Goal: Entertainment & Leisure: Consume media (video, audio)

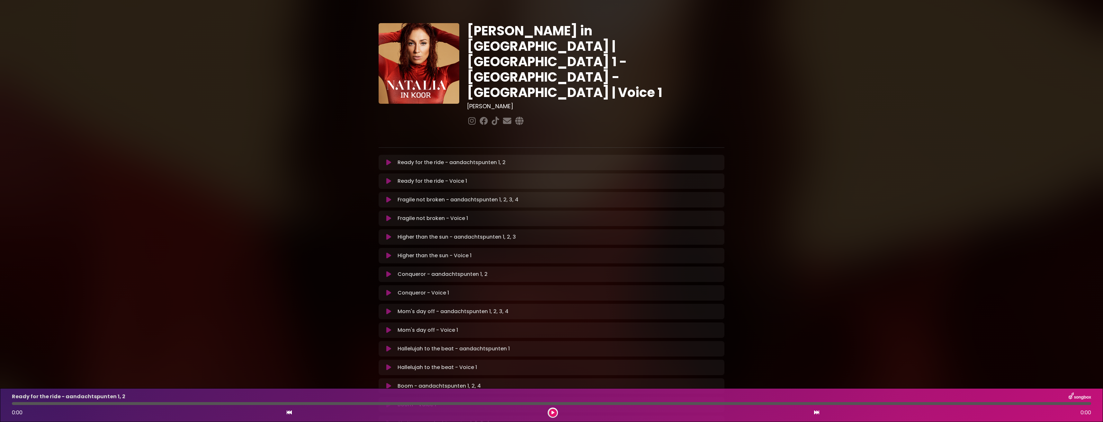
click at [389, 159] on icon at bounding box center [388, 162] width 5 height 6
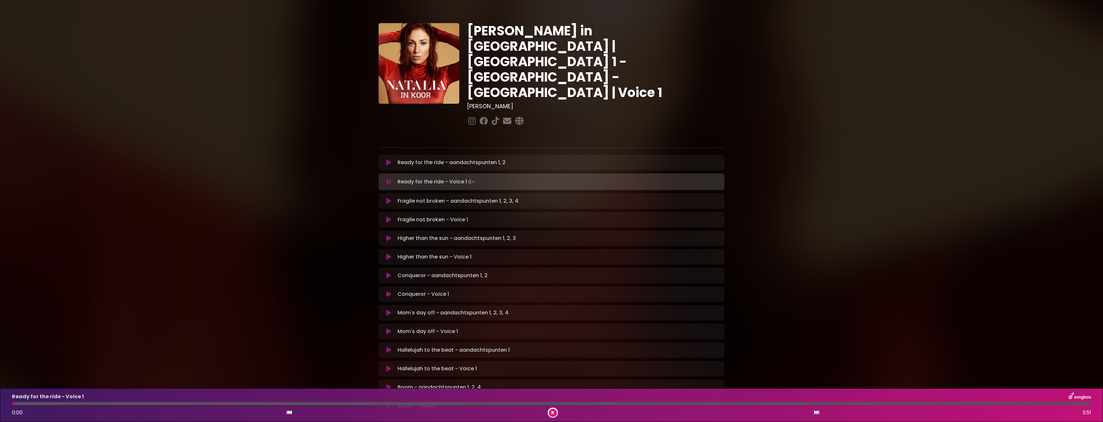
click at [556, 411] on button at bounding box center [553, 413] width 8 height 8
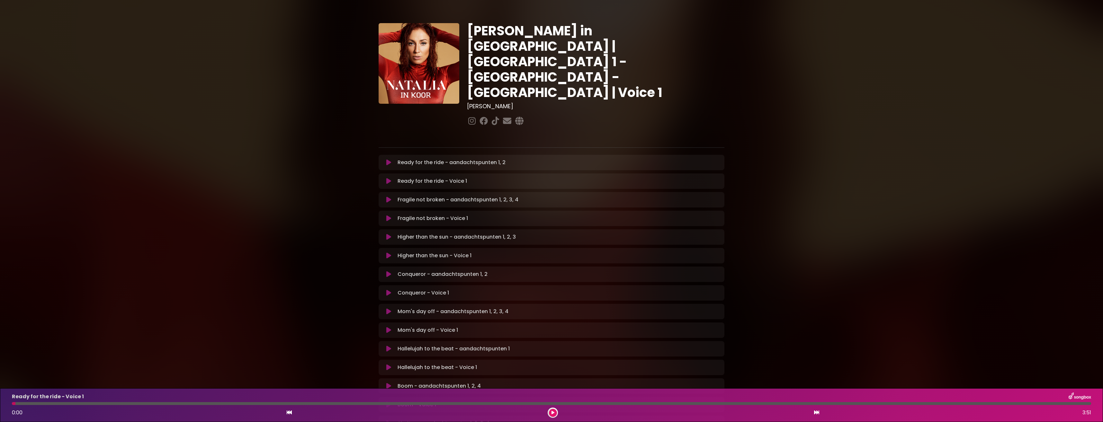
click at [553, 411] on icon at bounding box center [552, 413] width 3 height 4
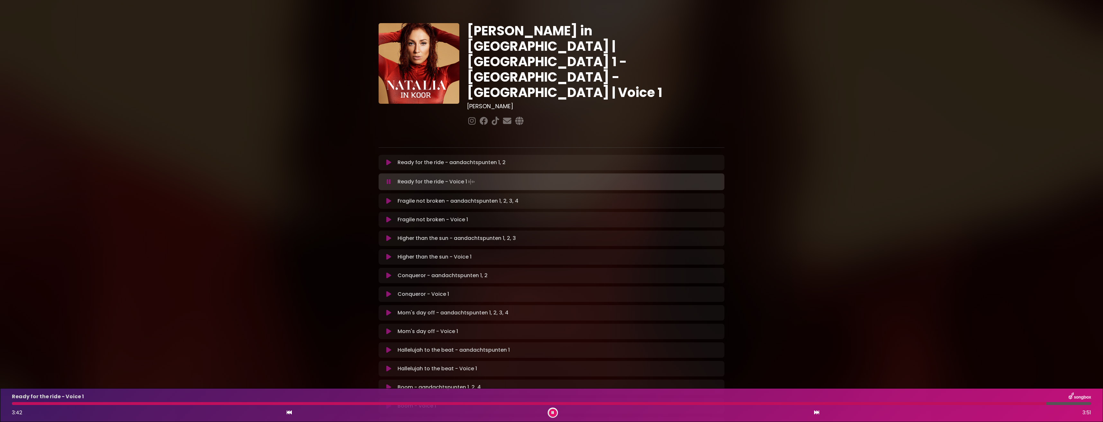
click at [552, 413] on icon at bounding box center [552, 413] width 3 height 4
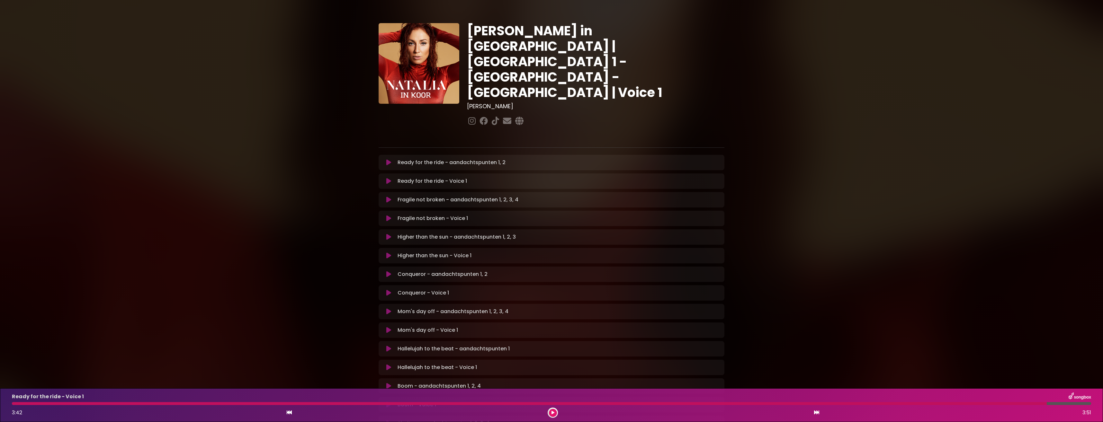
click at [390, 197] on icon at bounding box center [388, 200] width 5 height 6
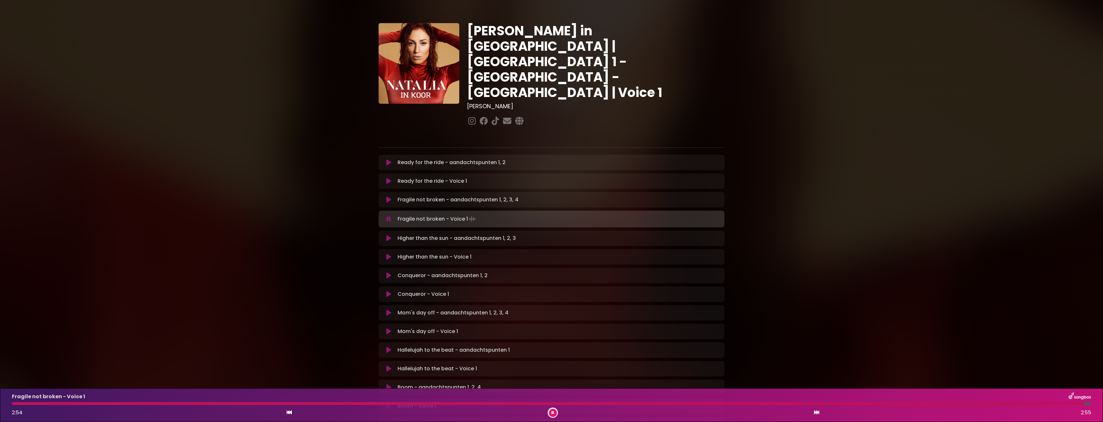
click at [555, 412] on button at bounding box center [553, 413] width 8 height 8
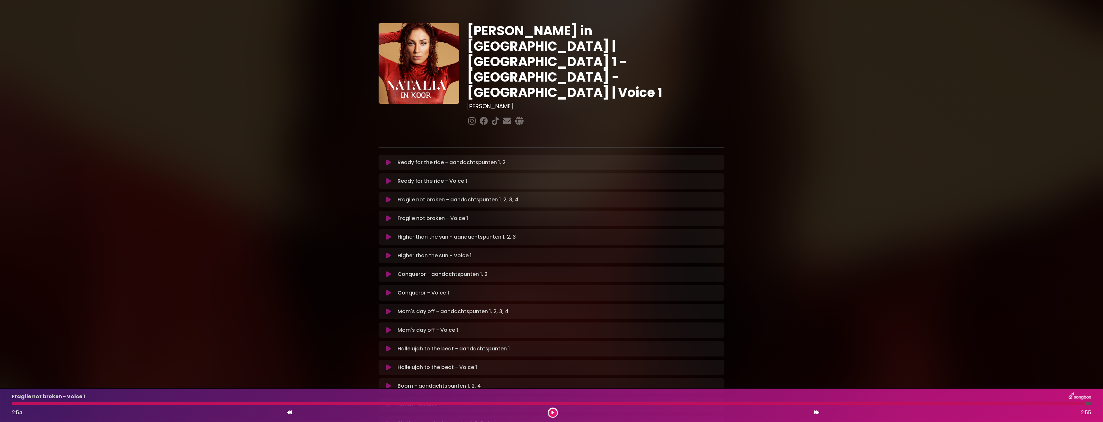
click at [389, 234] on icon at bounding box center [388, 237] width 5 height 6
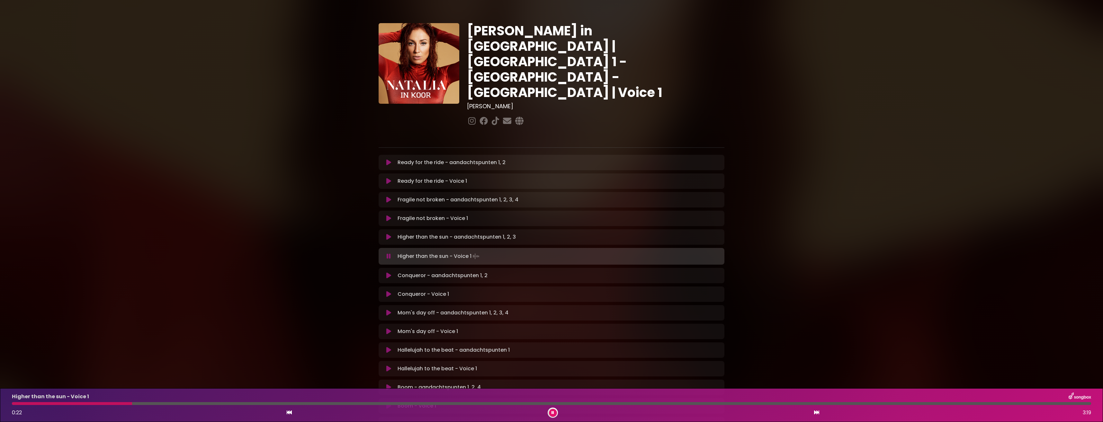
click at [132, 404] on div at bounding box center [72, 403] width 120 height 3
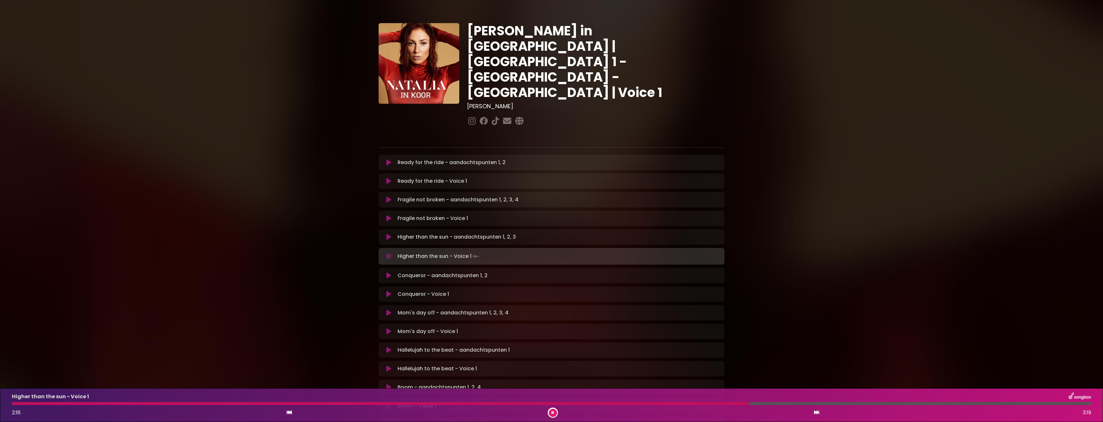
click at [749, 403] on div at bounding box center [380, 403] width 737 height 3
click at [768, 404] on div at bounding box center [441, 403] width 858 height 3
click at [551, 411] on button at bounding box center [553, 413] width 8 height 8
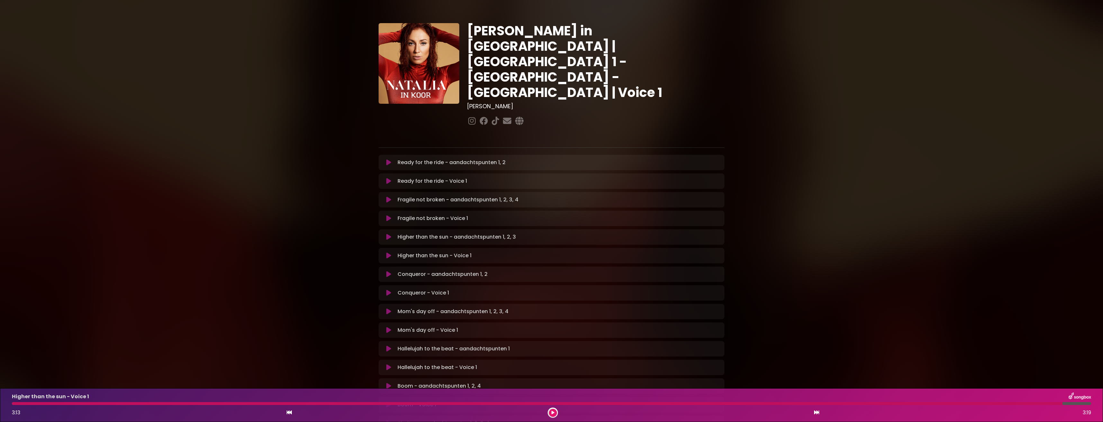
click at [387, 271] on icon at bounding box center [388, 274] width 5 height 6
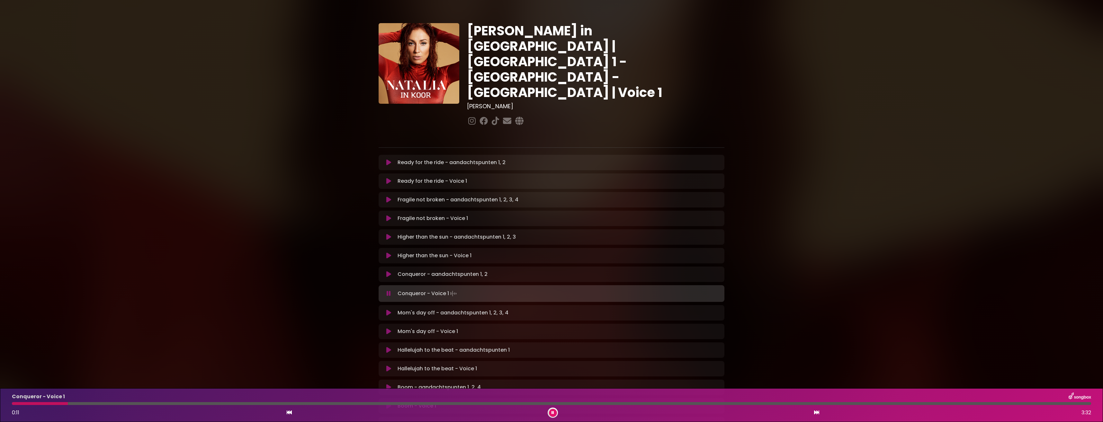
click at [433, 224] on div "Ready for the ride - aandachtspunten 1, 2 Loading Track... Name" at bounding box center [551, 377] width 346 height 445
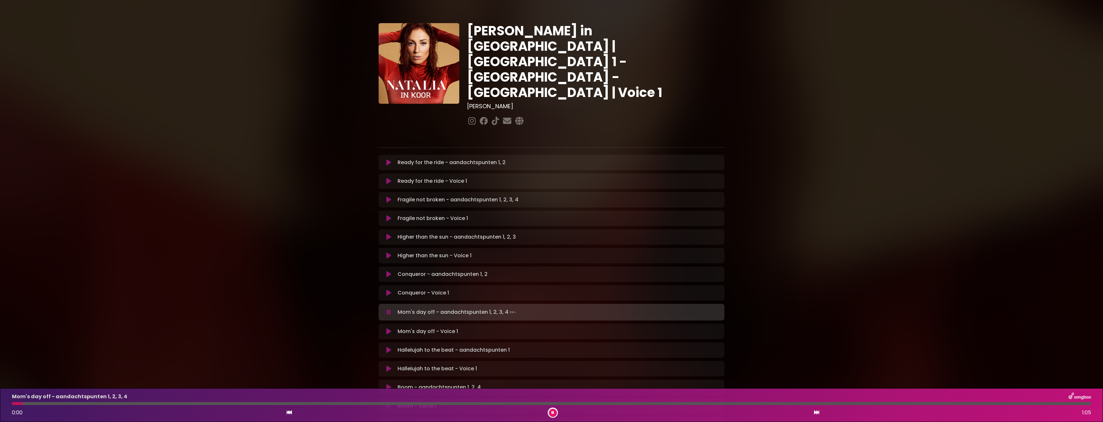
click at [551, 412] on button at bounding box center [553, 413] width 8 height 8
click at [389, 308] on icon at bounding box center [388, 311] width 5 height 6
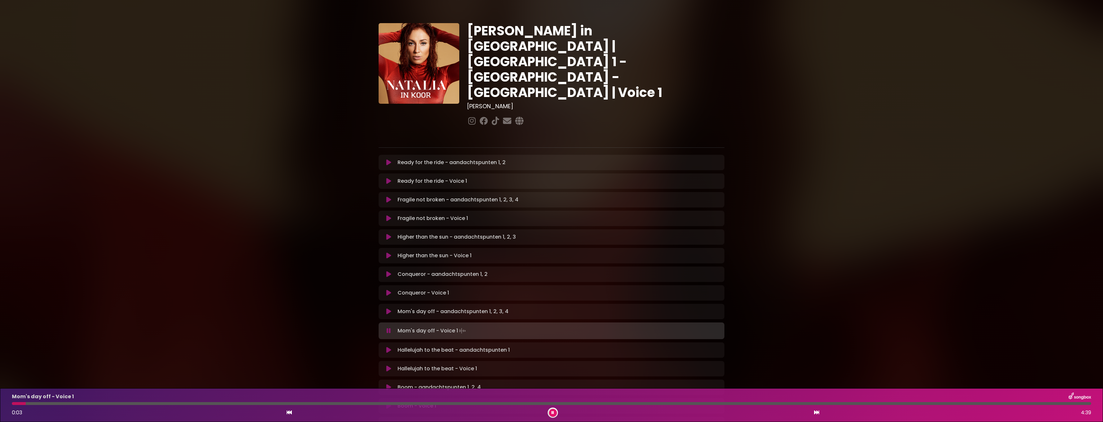
click at [552, 413] on icon at bounding box center [552, 413] width 3 height 4
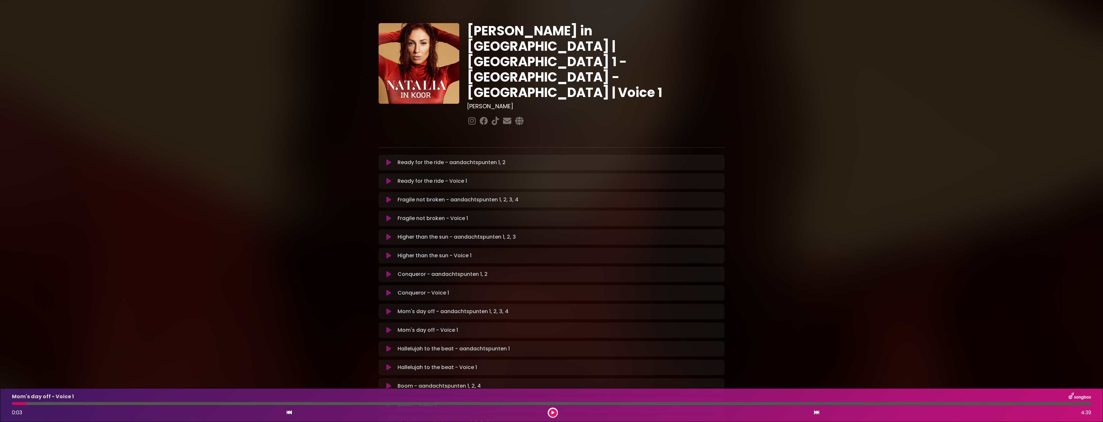
click at [391, 327] on icon at bounding box center [388, 330] width 5 height 6
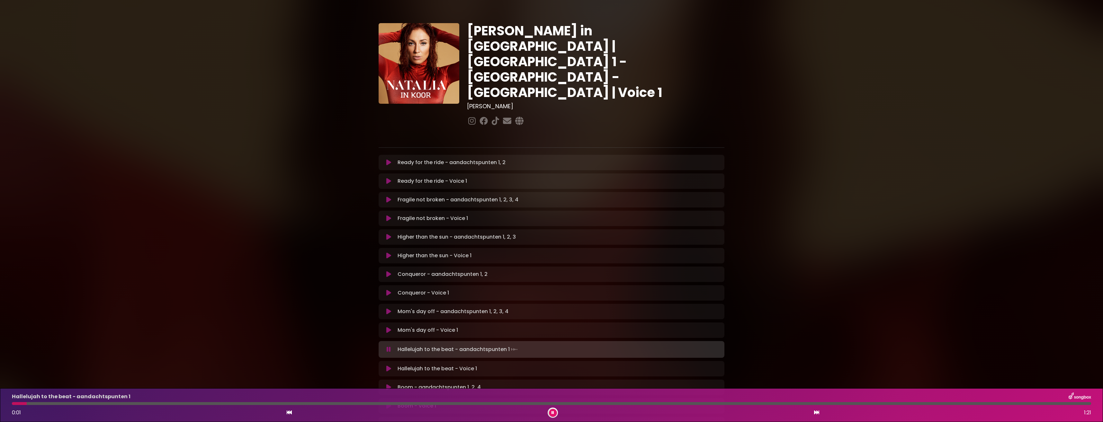
click at [553, 413] on icon at bounding box center [552, 413] width 3 height 4
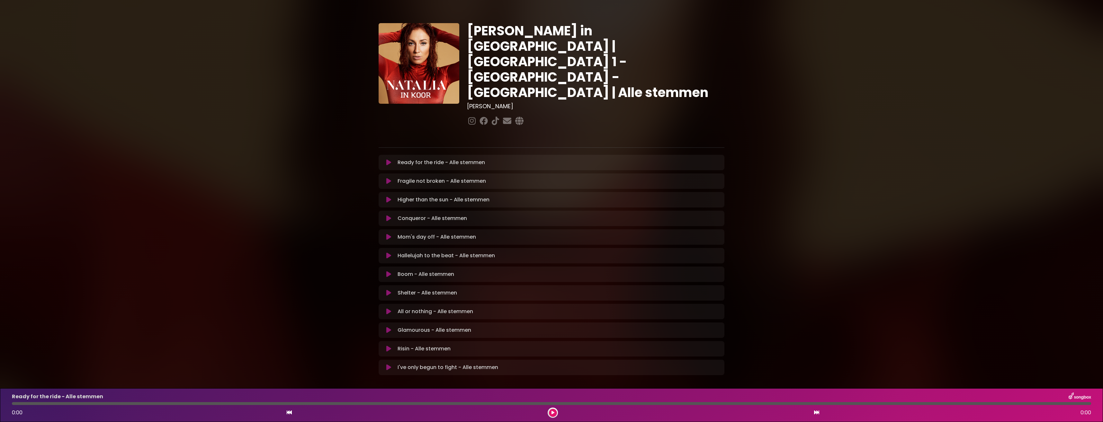
click at [388, 159] on icon at bounding box center [388, 162] width 5 height 6
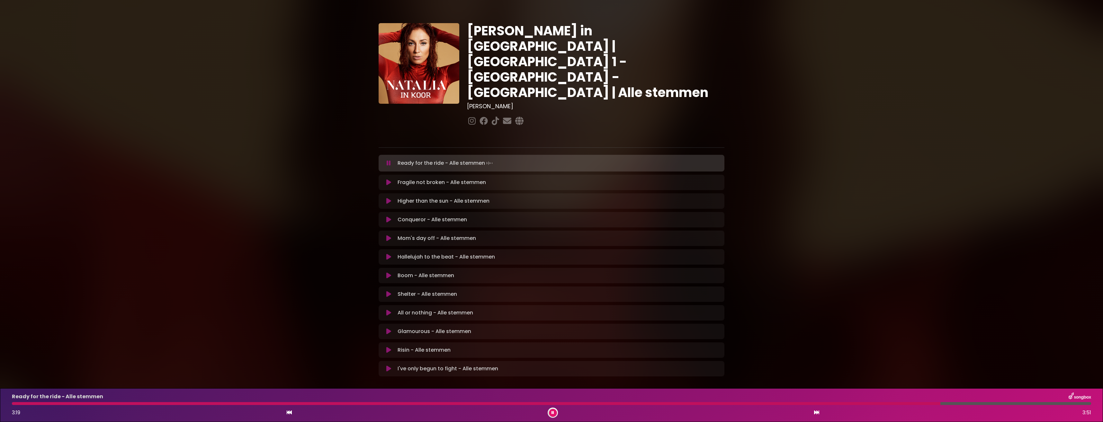
click at [791, 403] on div at bounding box center [476, 403] width 928 height 3
click at [760, 404] on div at bounding box center [407, 403] width 790 height 3
click at [661, 405] on div "Ready for the ride - Alle stemmen 2:43 3:51" at bounding box center [551, 405] width 1087 height 25
click at [661, 404] on div at bounding box center [394, 403] width 765 height 3
click at [554, 412] on icon at bounding box center [552, 413] width 3 height 4
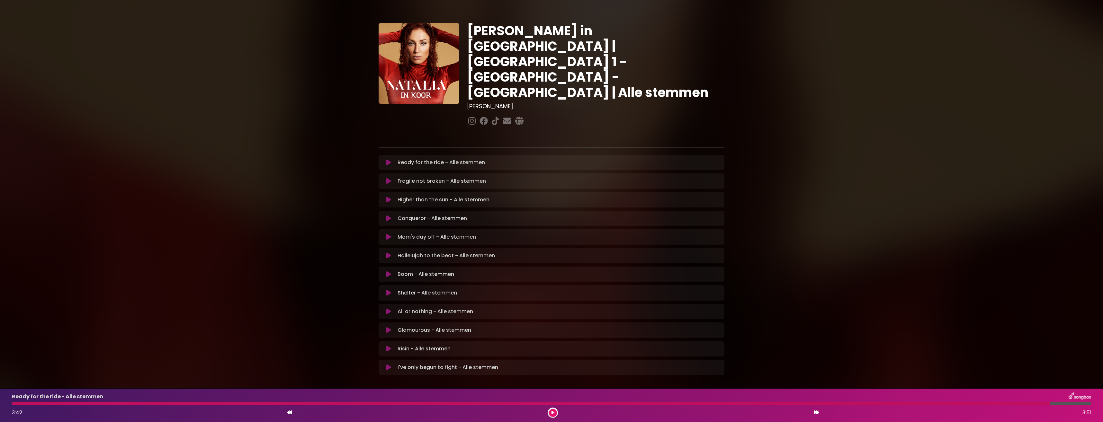
click at [388, 178] on icon at bounding box center [388, 181] width 5 height 6
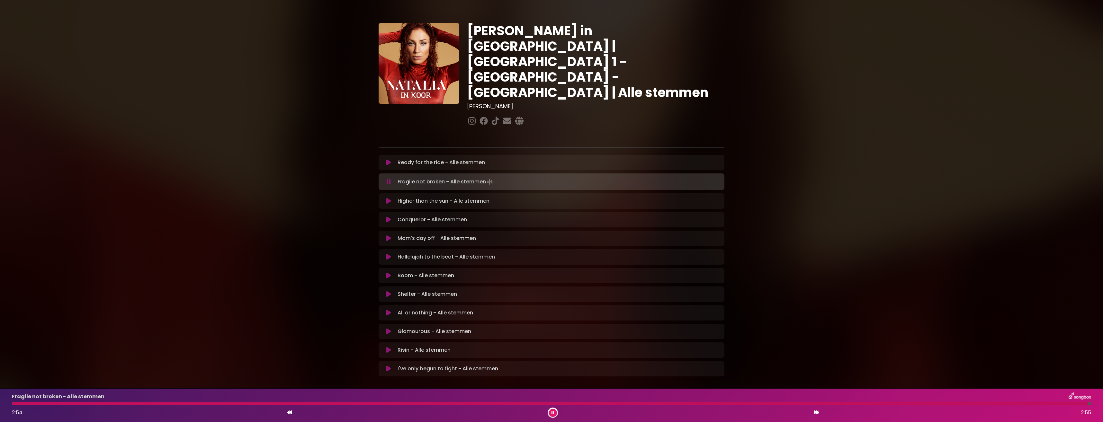
click at [551, 413] on button at bounding box center [553, 413] width 8 height 8
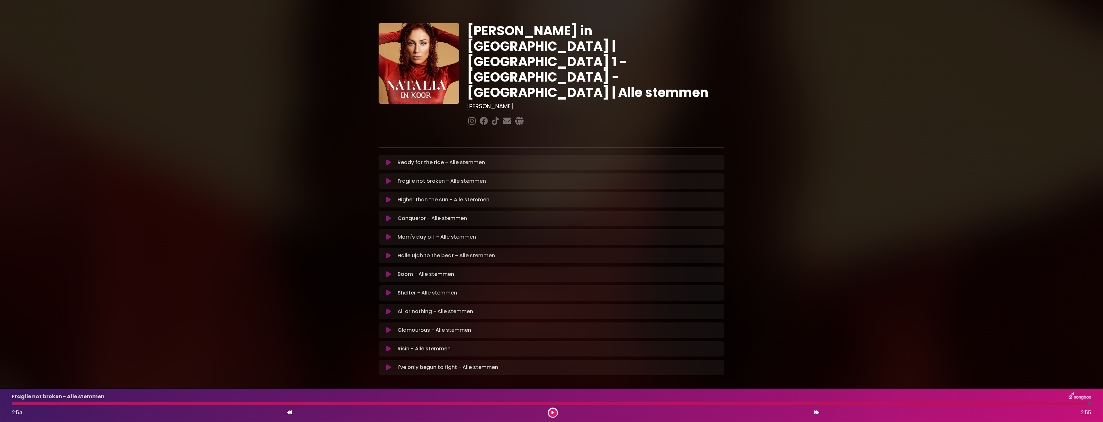
drag, startPoint x: 551, startPoint y: 414, endPoint x: 297, endPoint y: 143, distance: 372.3
click at [320, 179] on div "[PERSON_NAME] in [GEOGRAPHIC_DATA] | [GEOGRAPHIC_DATA] 1 - [GEOGRAPHIC_DATA] - …" at bounding box center [551, 197] width 1103 height 378
click at [389, 197] on icon at bounding box center [388, 200] width 5 height 6
click at [554, 415] on button at bounding box center [553, 413] width 8 height 8
click at [388, 215] on icon at bounding box center [388, 218] width 5 height 6
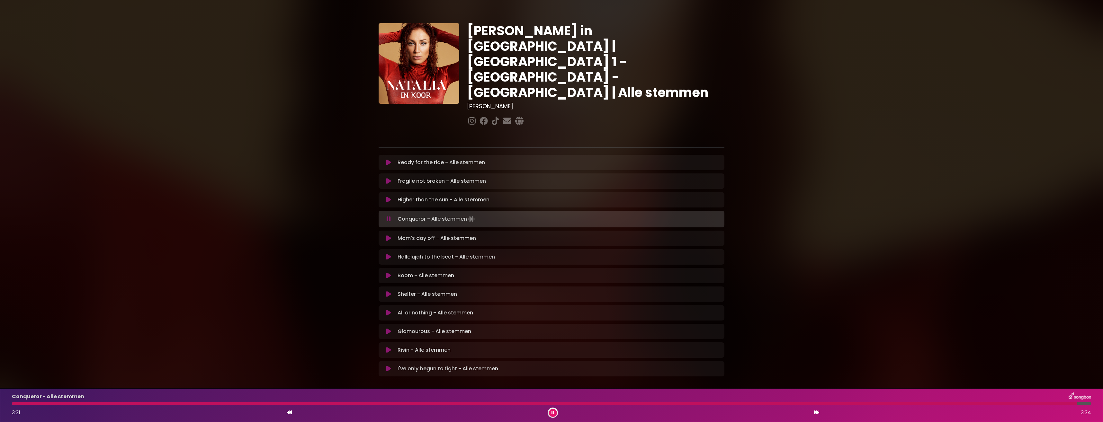
click at [552, 409] on div at bounding box center [552, 413] width 10 height 10
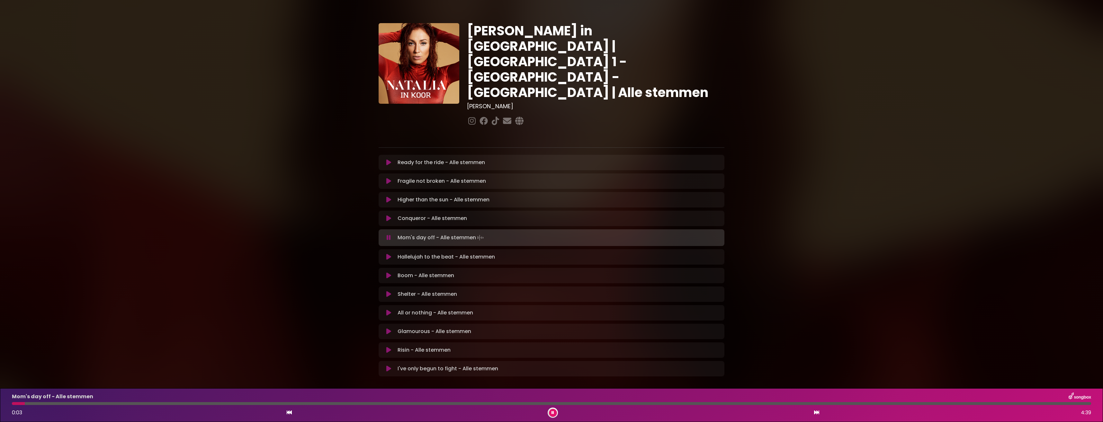
click at [551, 411] on icon at bounding box center [552, 413] width 3 height 4
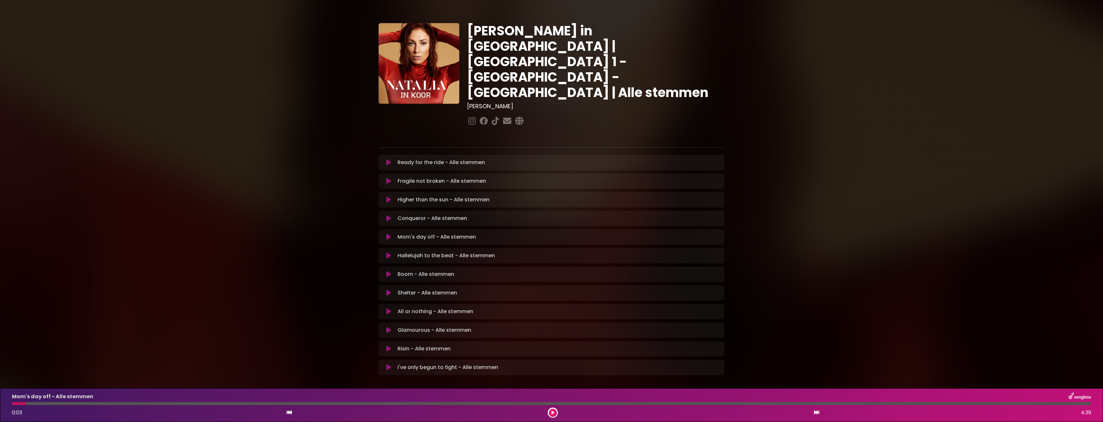
click at [390, 234] on icon at bounding box center [388, 237] width 5 height 6
click at [554, 413] on icon at bounding box center [552, 413] width 3 height 4
